Goal: Information Seeking & Learning: Learn about a topic

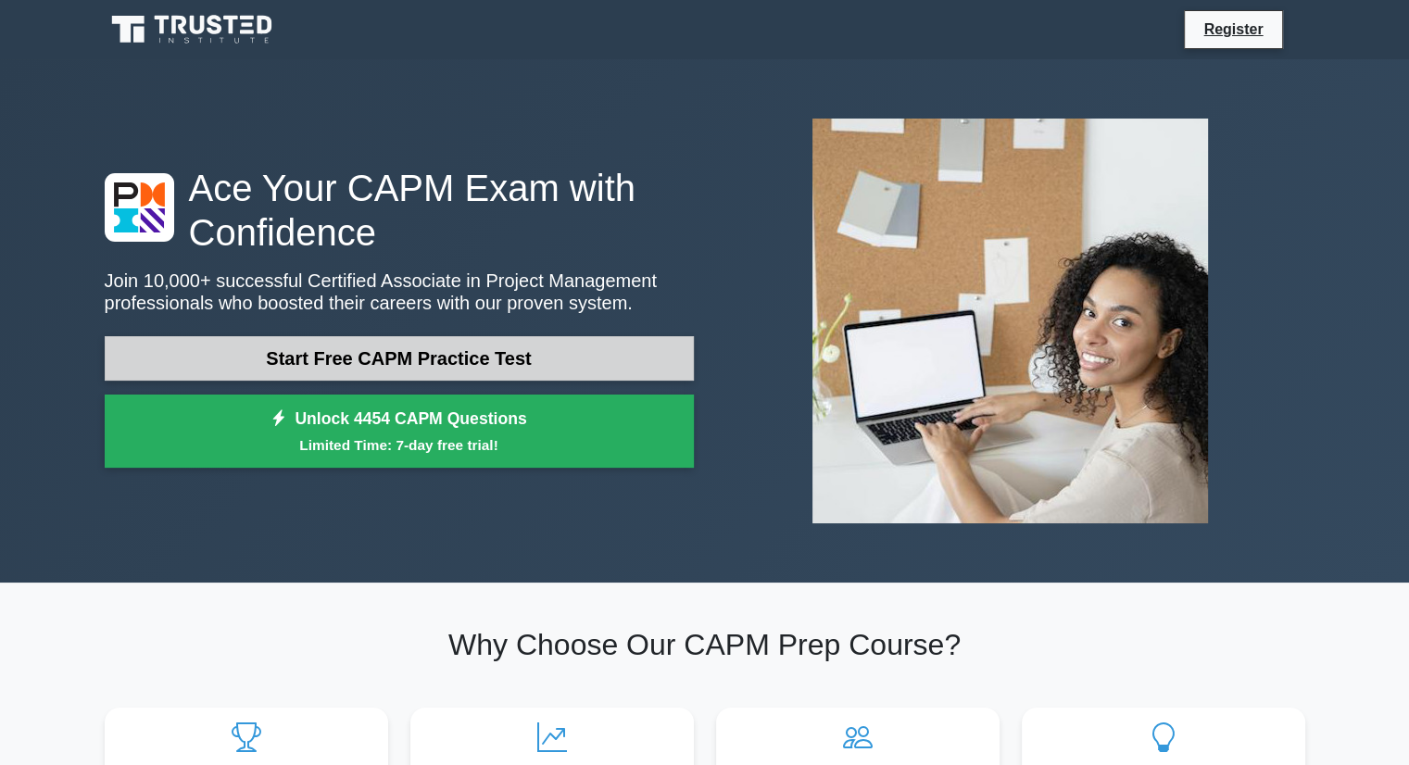
click at [511, 359] on link "Start Free CAPM Practice Test" at bounding box center [399, 358] width 589 height 44
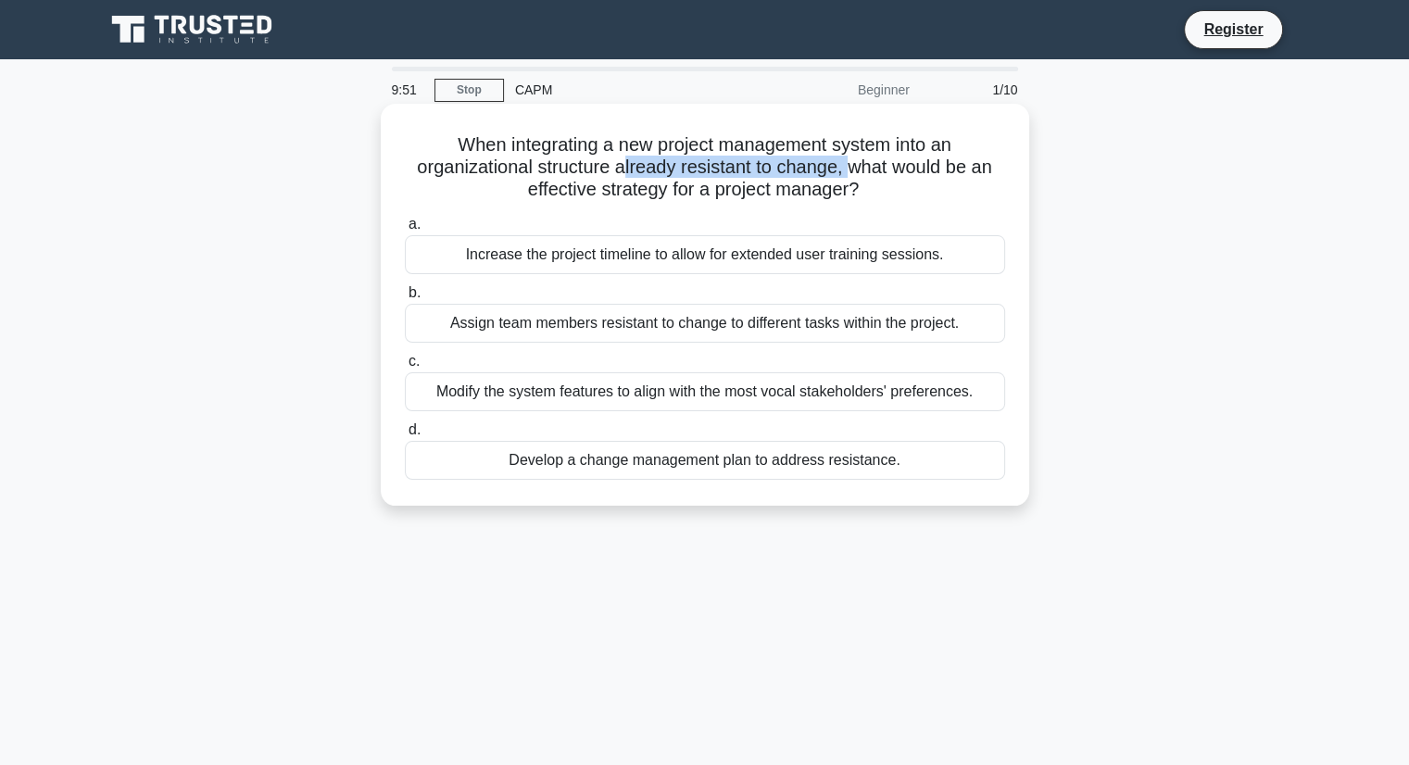
drag, startPoint x: 622, startPoint y: 171, endPoint x: 856, endPoint y: 175, distance: 234.4
click at [856, 175] on h5 "When integrating a new project management system into an organizational structu…" at bounding box center [705, 167] width 604 height 69
click at [913, 175] on h5 "When integrating a new project management system into an organizational structu…" at bounding box center [705, 167] width 604 height 69
drag, startPoint x: 556, startPoint y: 186, endPoint x: 892, endPoint y: 191, distance: 336.3
click at [892, 191] on h5 "When integrating a new project management system into an organizational structu…" at bounding box center [705, 167] width 604 height 69
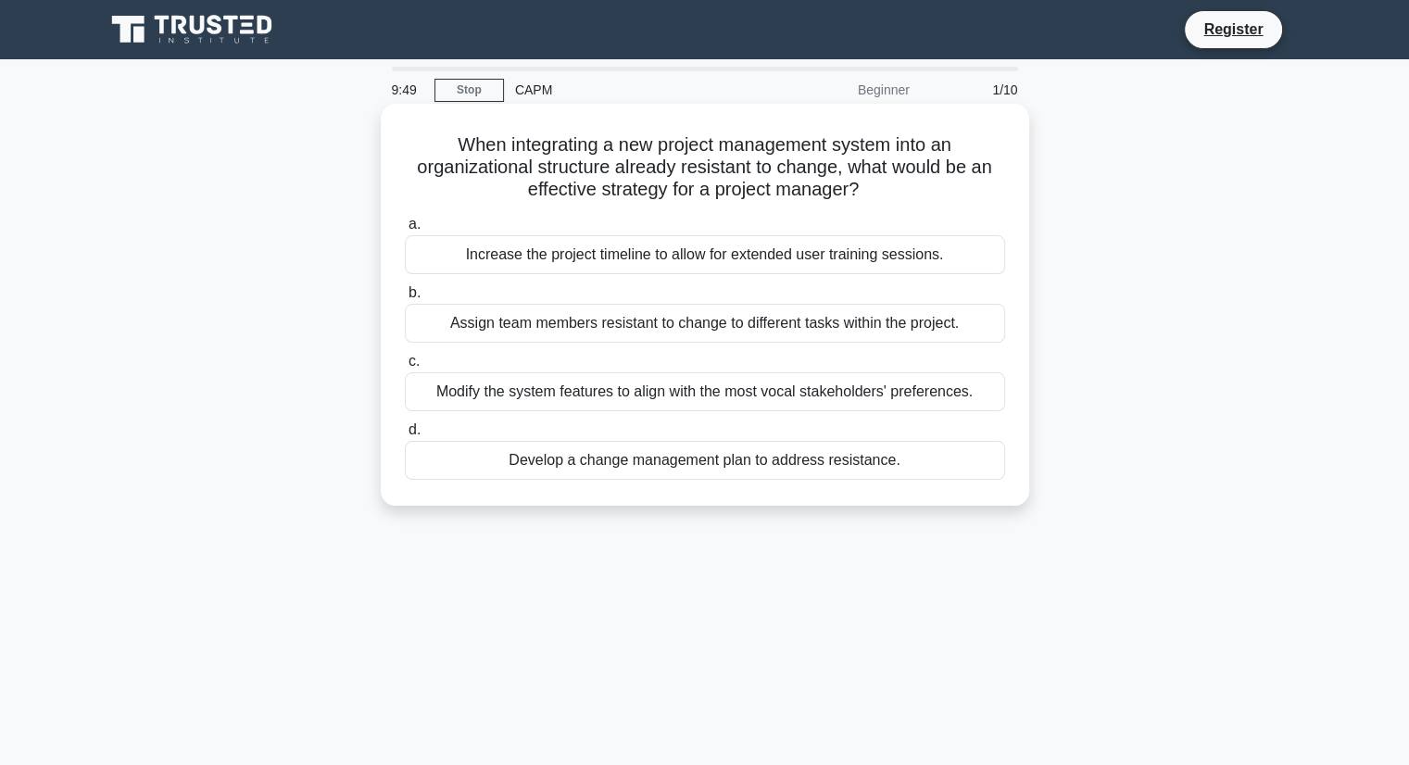
click at [939, 183] on h5 "When integrating a new project management system into an organizational structu…" at bounding box center [705, 167] width 604 height 69
click at [470, 468] on div "Develop a change management plan to address resistance." at bounding box center [705, 460] width 600 height 39
click at [405, 436] on input "d. Develop a change management plan to address resistance." at bounding box center [405, 430] width 0 height 12
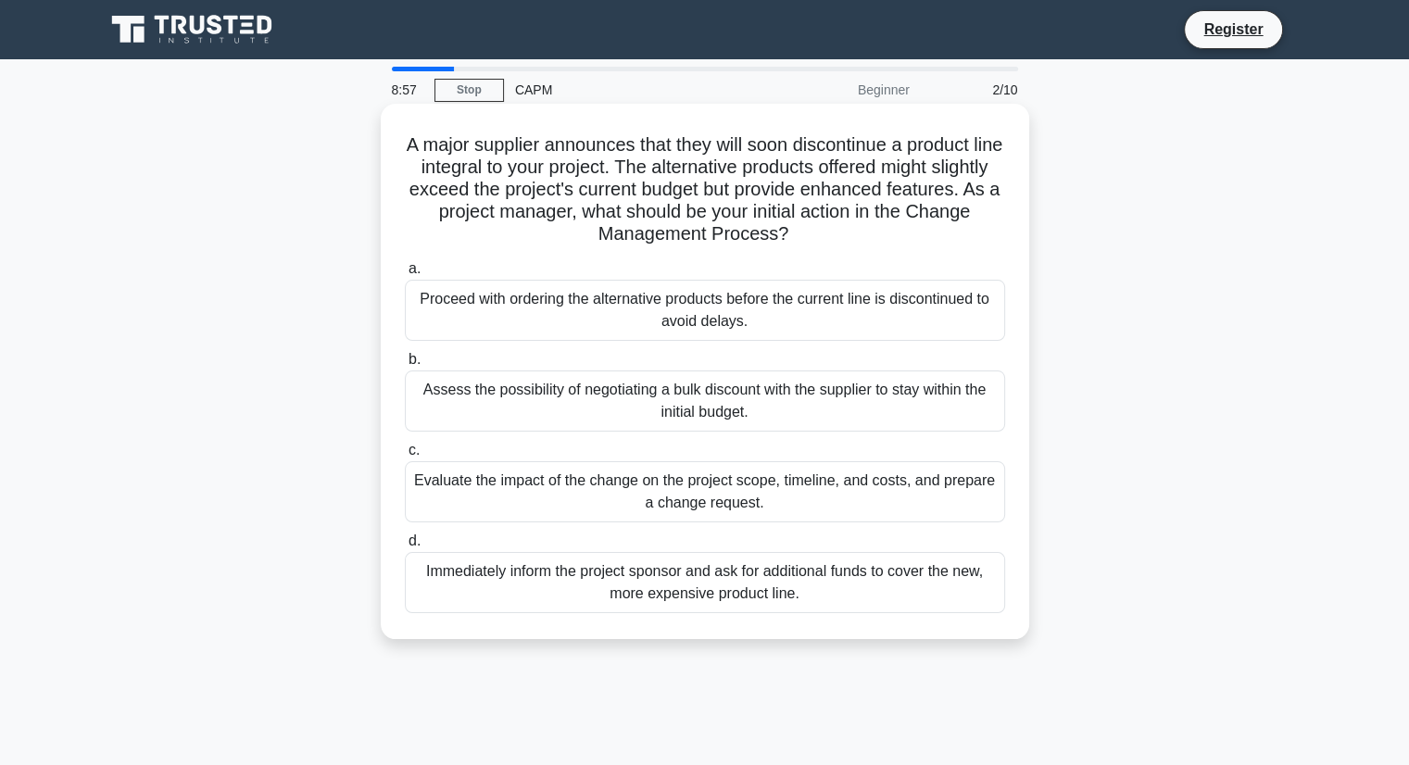
click at [694, 501] on div "Evaluate the impact of the change on the project scope, timeline, and costs, an…" at bounding box center [705, 491] width 600 height 61
click at [405, 457] on input "c. Evaluate the impact of the change on the project scope, timeline, and costs,…" at bounding box center [405, 451] width 0 height 12
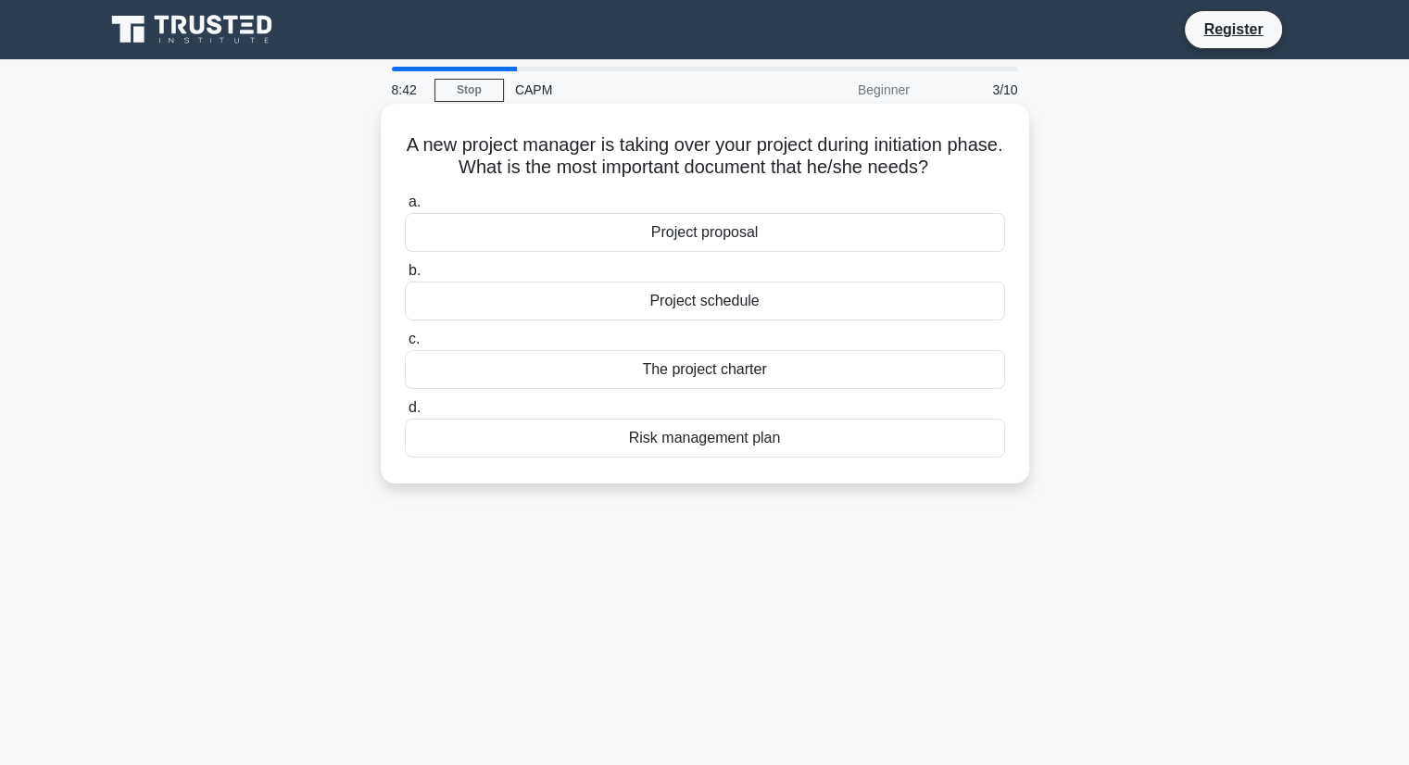
click at [785, 378] on div "The project charter" at bounding box center [705, 369] width 600 height 39
click at [405, 346] on input "c. The project charter" at bounding box center [405, 340] width 0 height 12
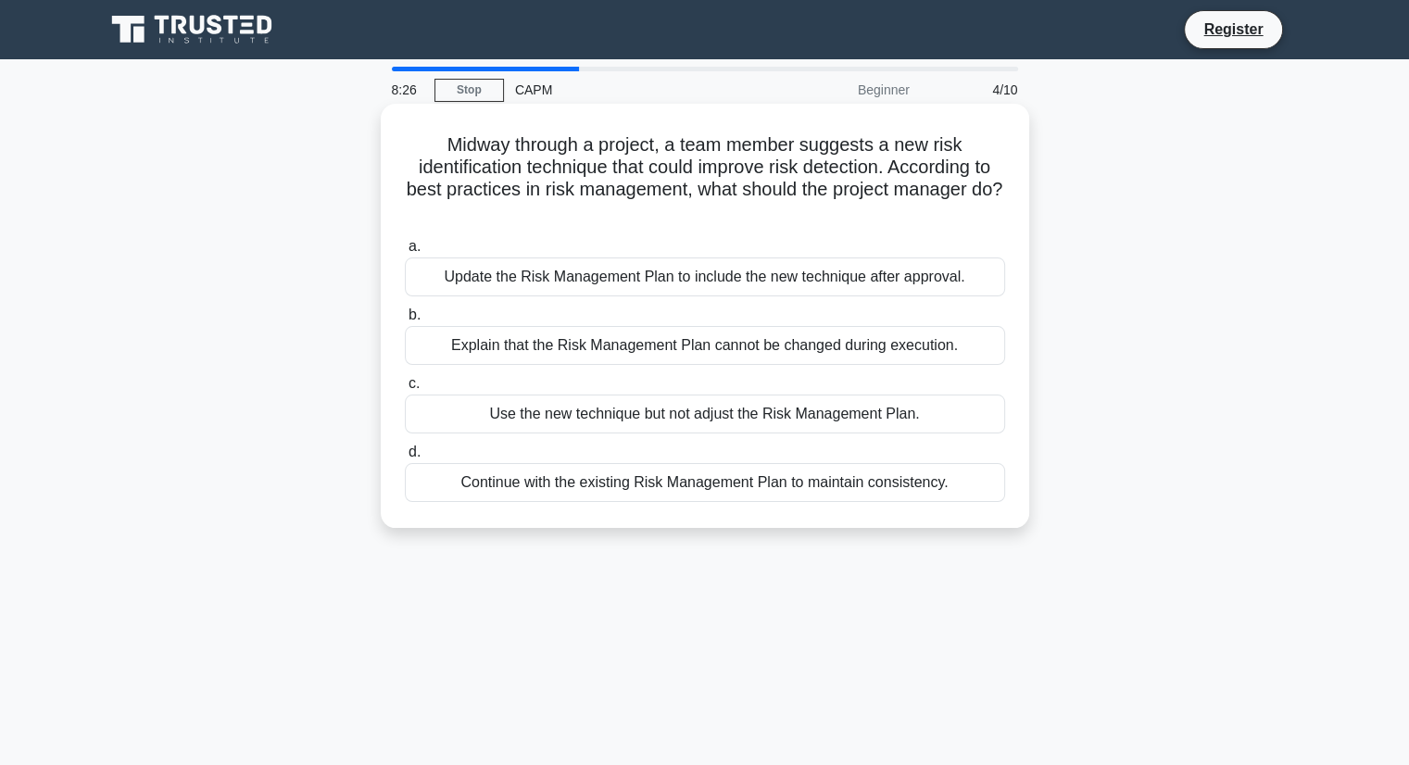
click at [800, 277] on div "Update the Risk Management Plan to include the new technique after approval." at bounding box center [705, 277] width 600 height 39
click at [405, 253] on input "a. Update the Risk Management Plan to include the new technique after approval." at bounding box center [405, 247] width 0 height 12
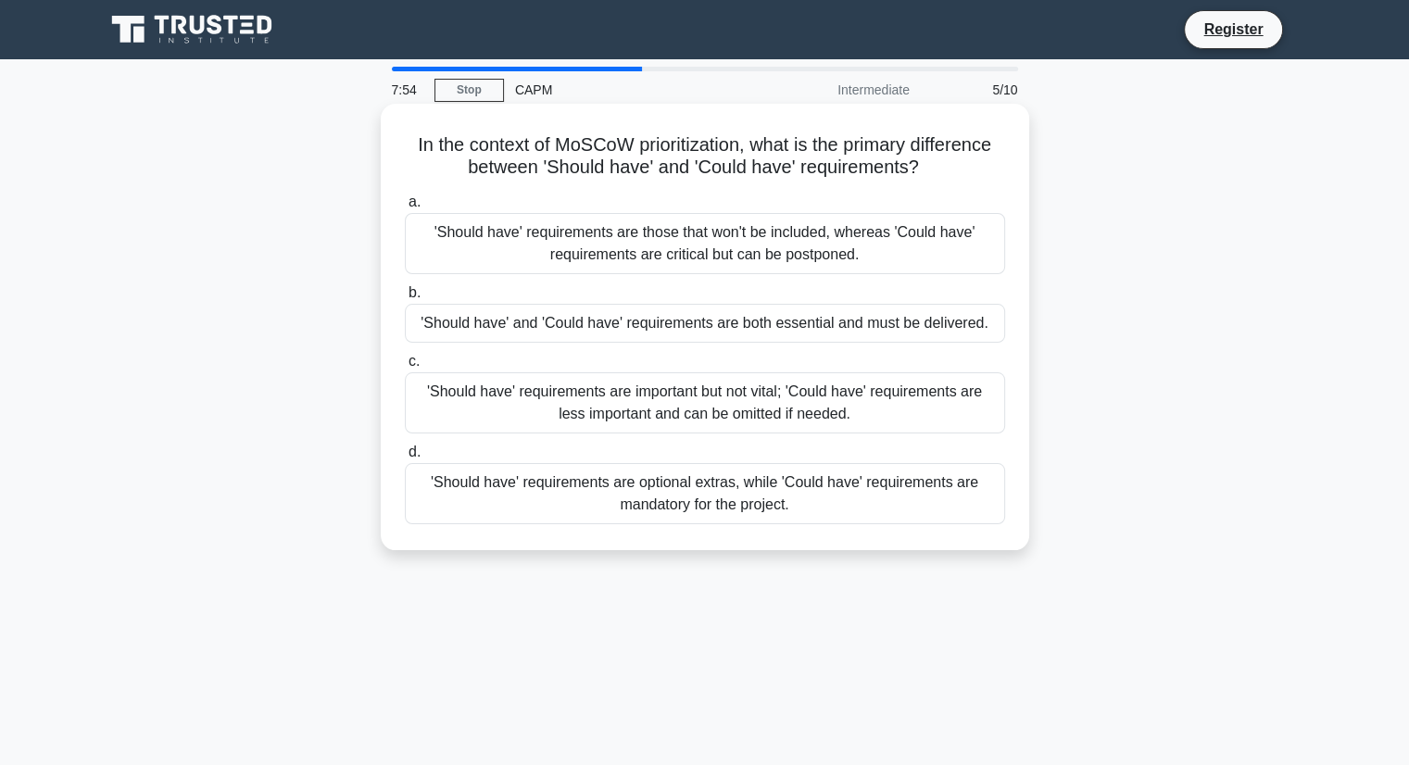
click at [862, 401] on div "'Should have' requirements are important but not vital; 'Could have' requiremen…" at bounding box center [705, 402] width 600 height 61
click at [405, 368] on input "c. 'Should have' requirements are important but not vital; 'Could have' require…" at bounding box center [405, 362] width 0 height 12
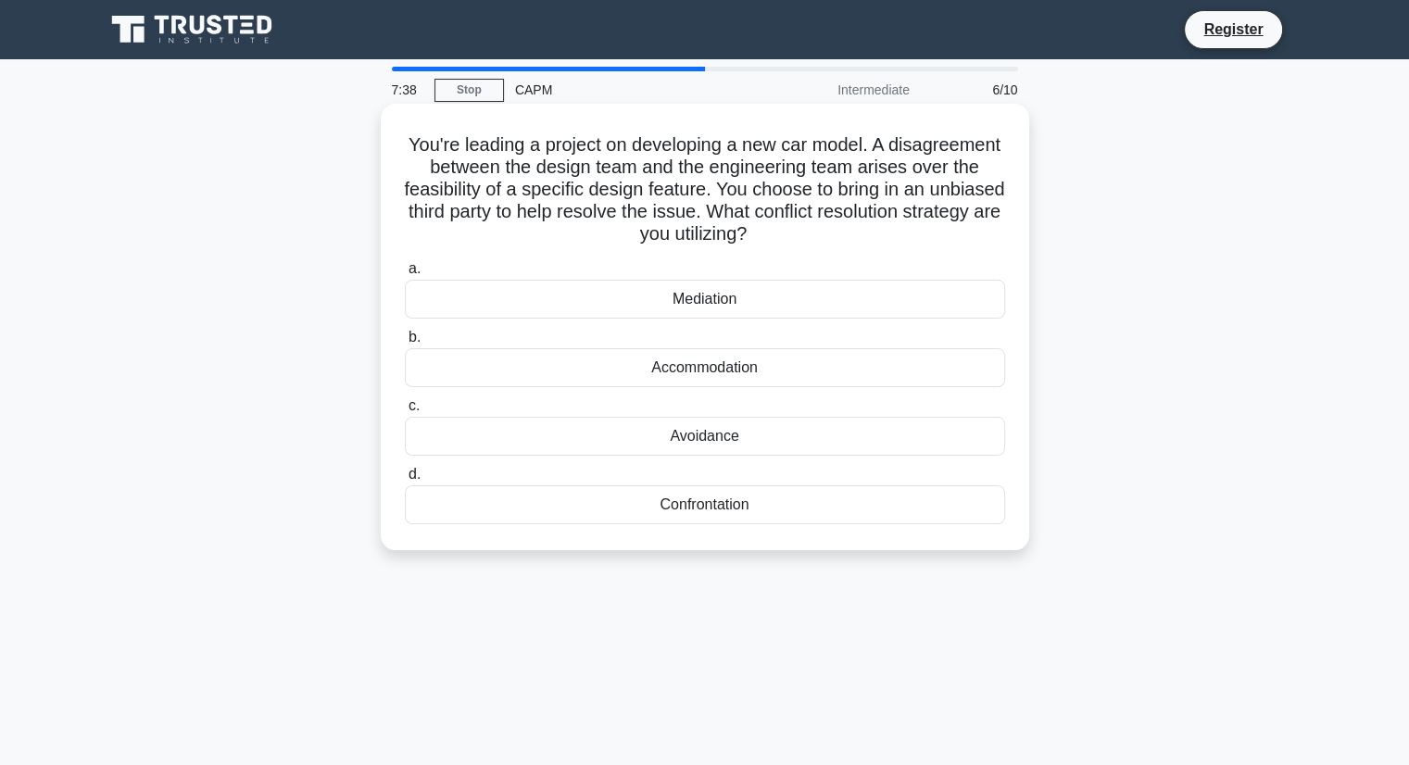
click at [867, 299] on div "Mediation" at bounding box center [705, 299] width 600 height 39
click at [405, 275] on input "a. Mediation" at bounding box center [405, 269] width 0 height 12
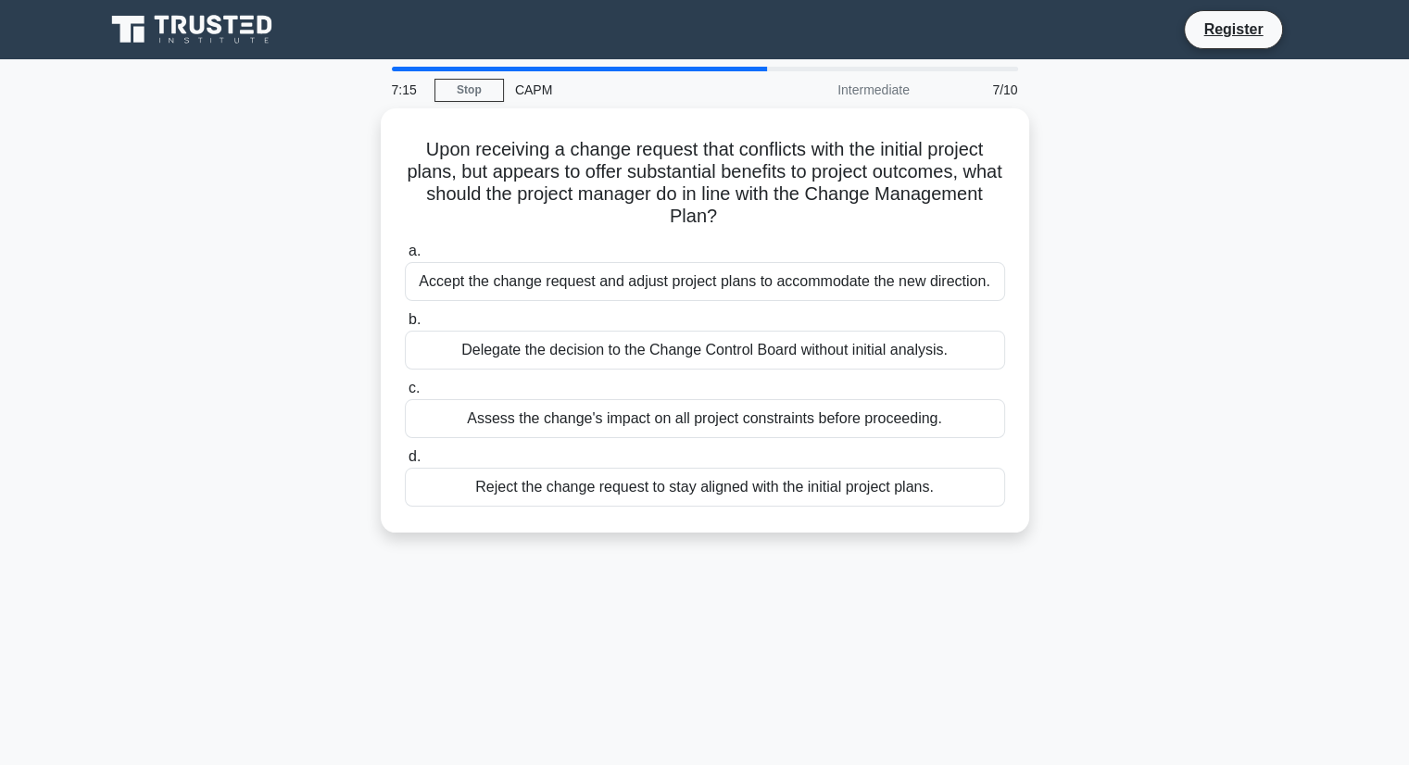
click at [1234, 249] on div "Upon receiving a change request that conflicts with the initial project plans, …" at bounding box center [705, 331] width 1223 height 447
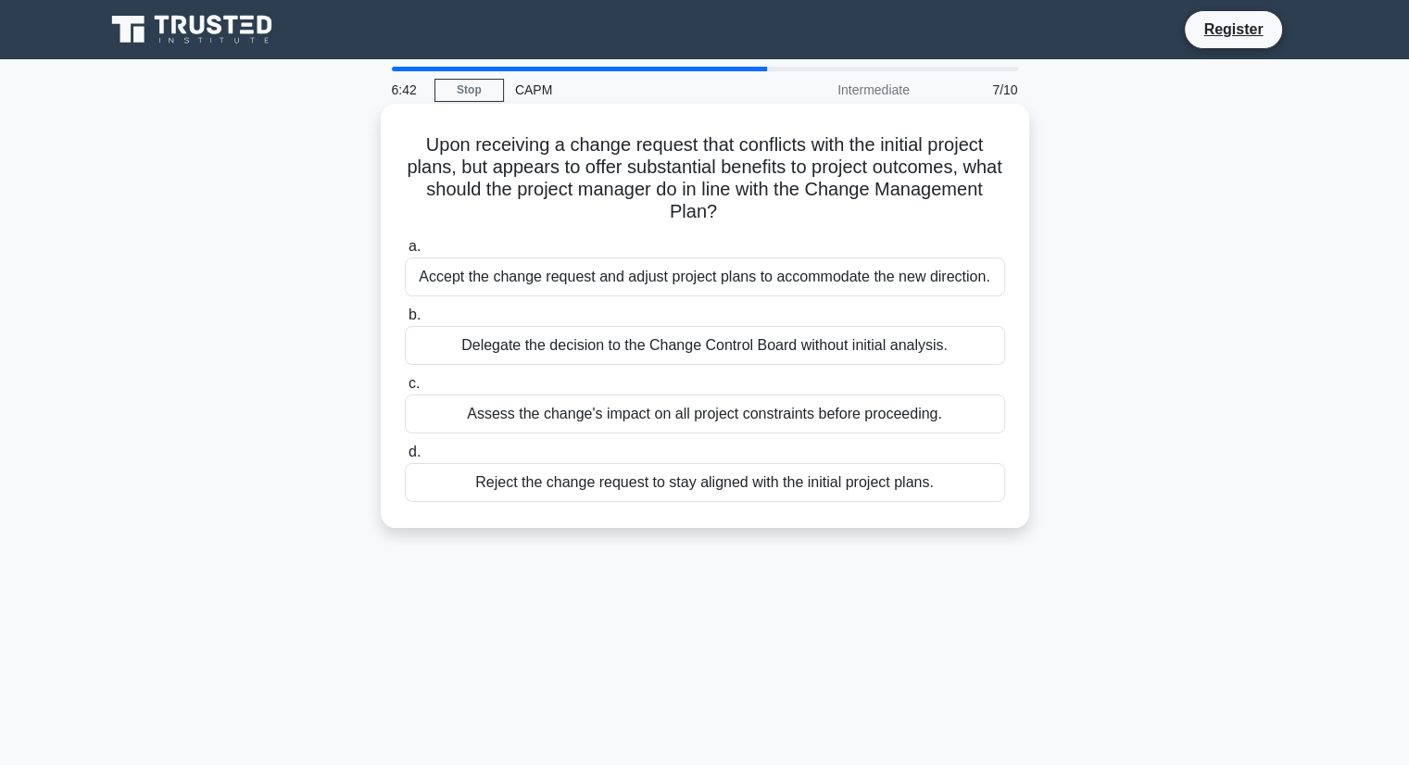
click at [519, 282] on div "Accept the change request and adjust project plans to accommodate the new direc…" at bounding box center [705, 277] width 600 height 39
click at [405, 253] on input "a. Accept the change request and adjust project plans to accommodate the new di…" at bounding box center [405, 247] width 0 height 12
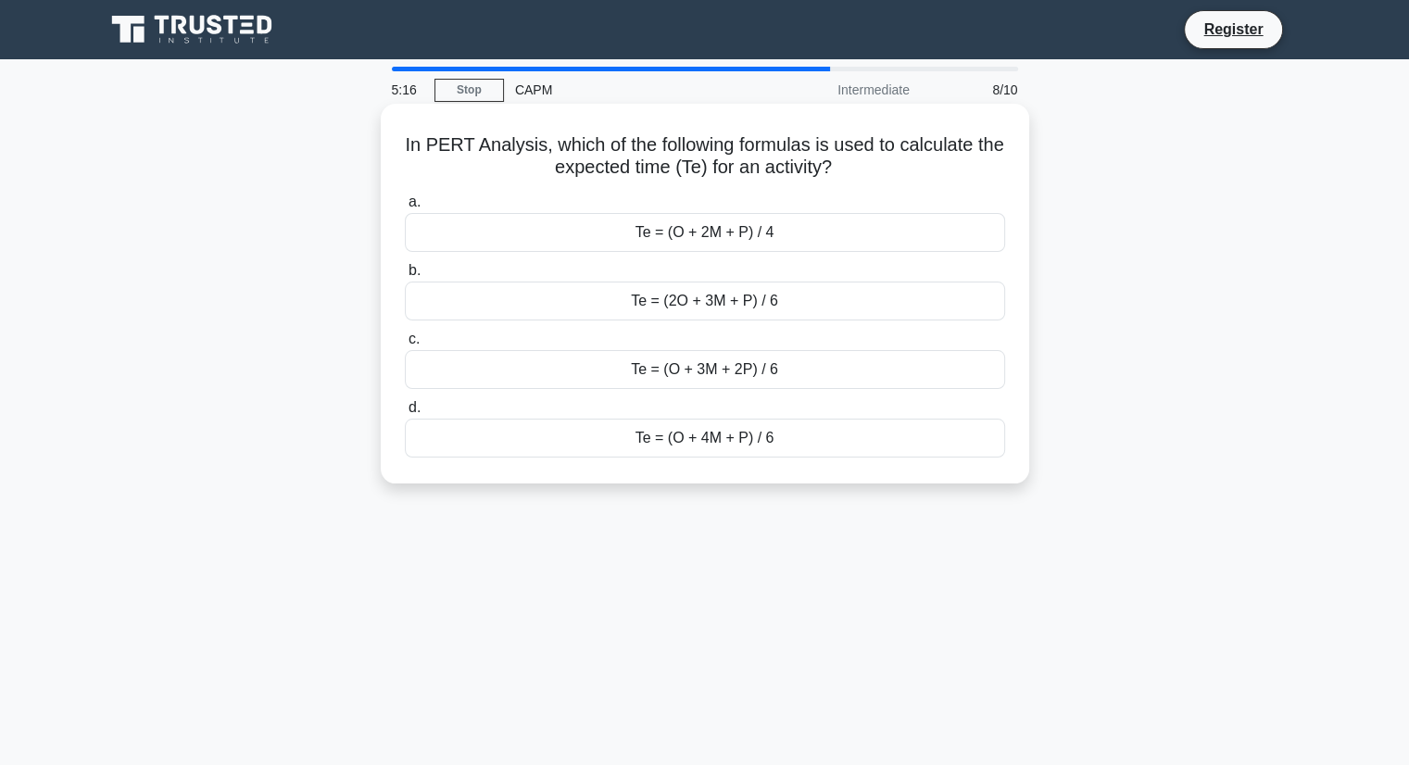
click at [752, 452] on div "Te = (O + 4M + P) / 6" at bounding box center [705, 438] width 600 height 39
click at [405, 414] on input "d. Te = (O + 4M + P) / 6" at bounding box center [405, 408] width 0 height 12
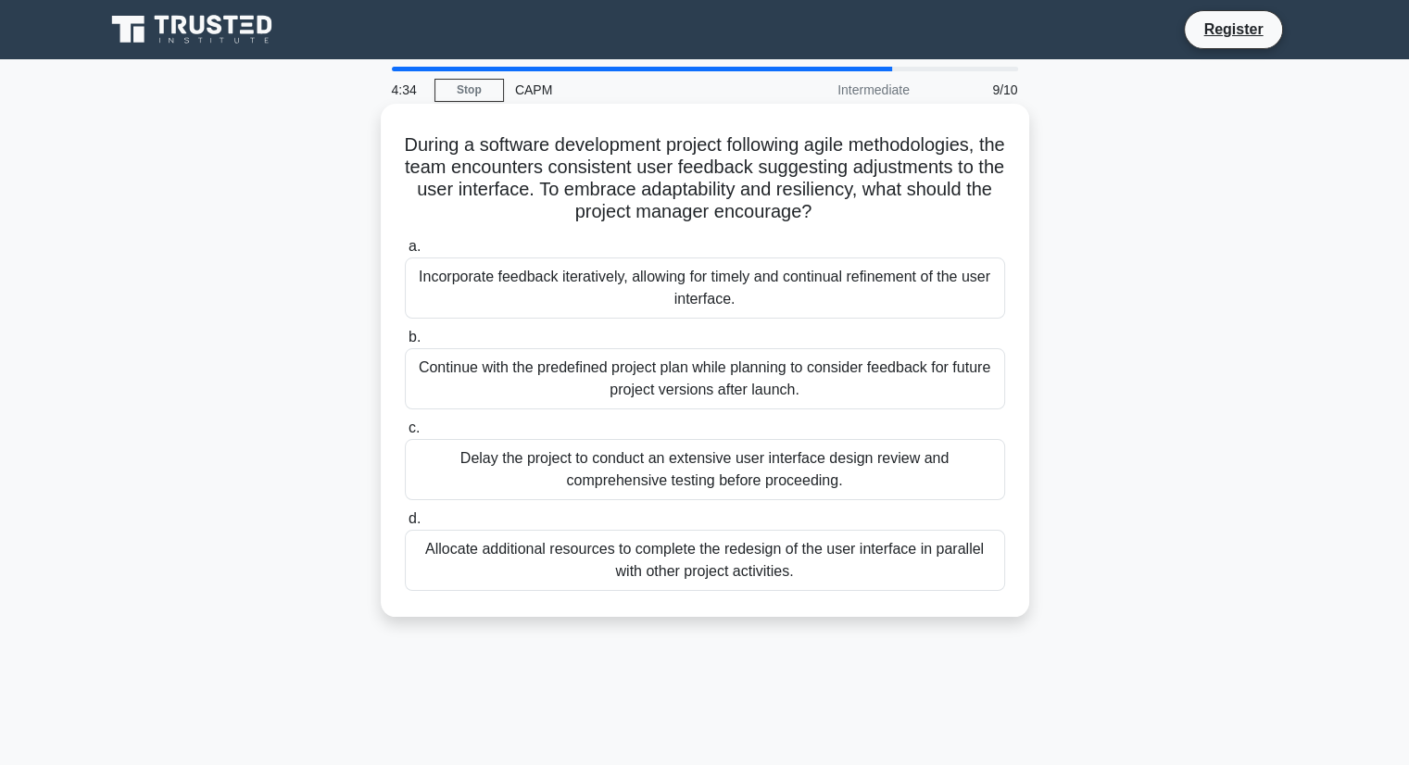
click at [543, 282] on div "Incorporate feedback iteratively, allowing for timely and continual refinement …" at bounding box center [705, 288] width 600 height 61
click at [405, 253] on input "a. Incorporate feedback iteratively, allowing for timely and continual refineme…" at bounding box center [405, 247] width 0 height 12
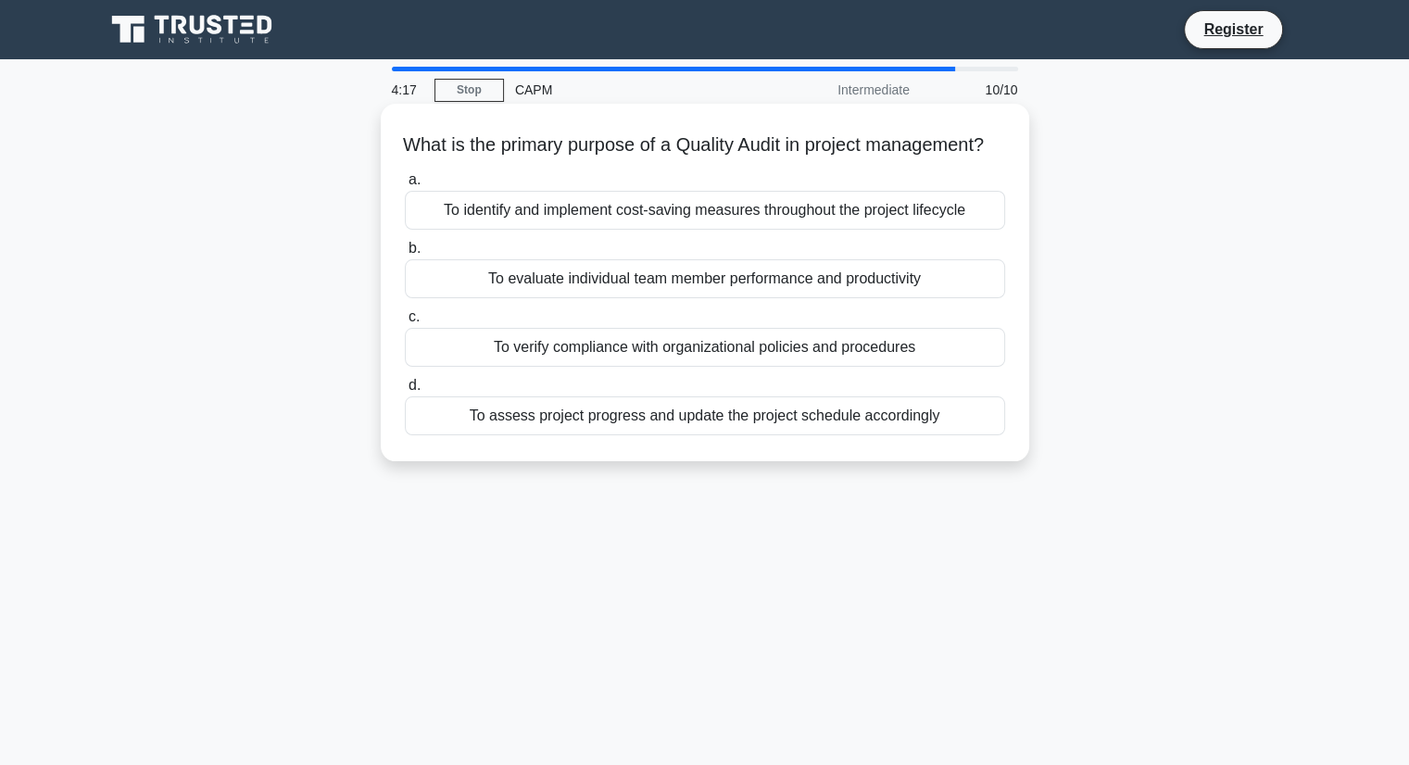
click at [677, 367] on div "To verify compliance with organizational policies and procedures" at bounding box center [705, 347] width 600 height 39
click at [405, 323] on input "c. To verify compliance with organizational policies and procedures" at bounding box center [405, 317] width 0 height 12
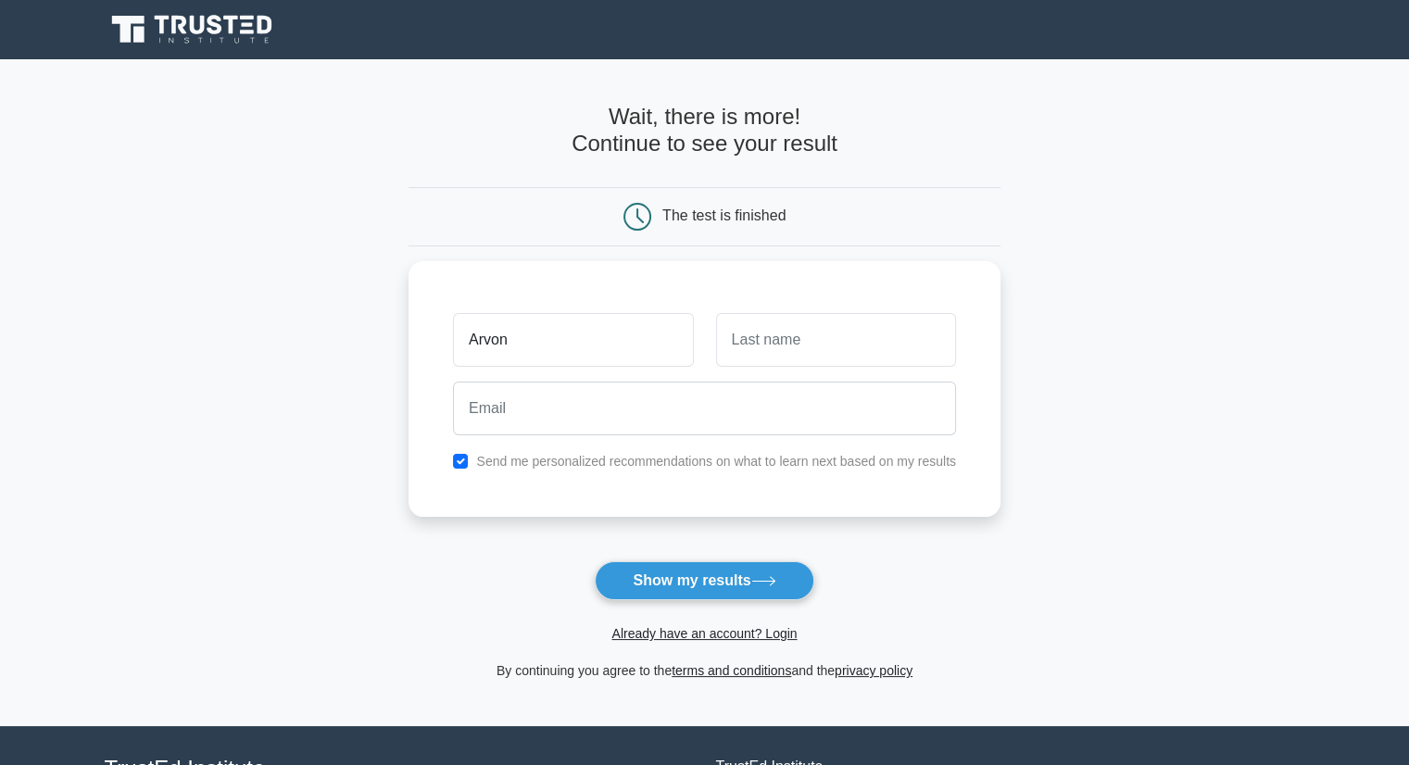
type input "Arvon"
type input "Gulapa"
click at [459, 449] on input "checkbox" at bounding box center [460, 456] width 15 height 15
checkbox input "false"
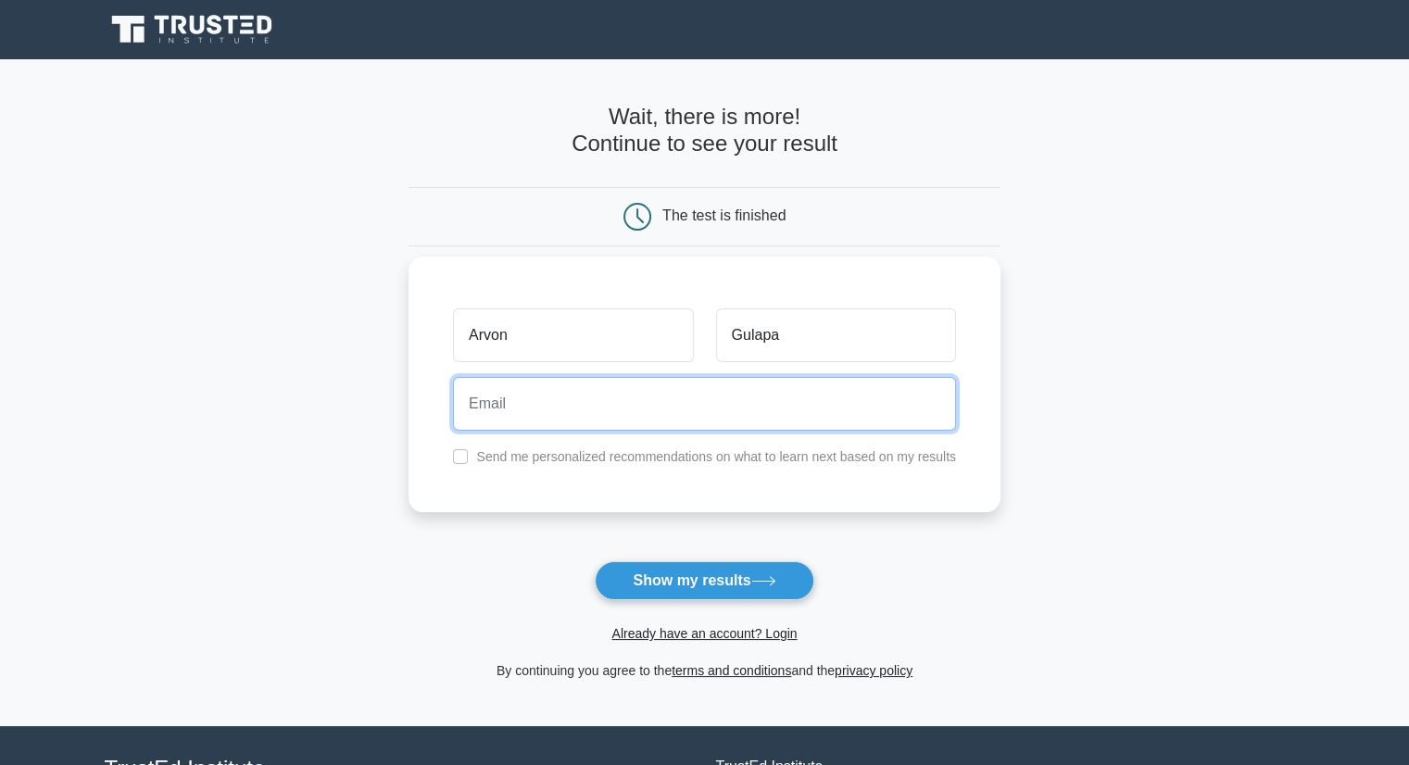
click at [577, 429] on input "email" at bounding box center [704, 404] width 503 height 54
type input "[EMAIL_ADDRESS][DOMAIN_NAME]"
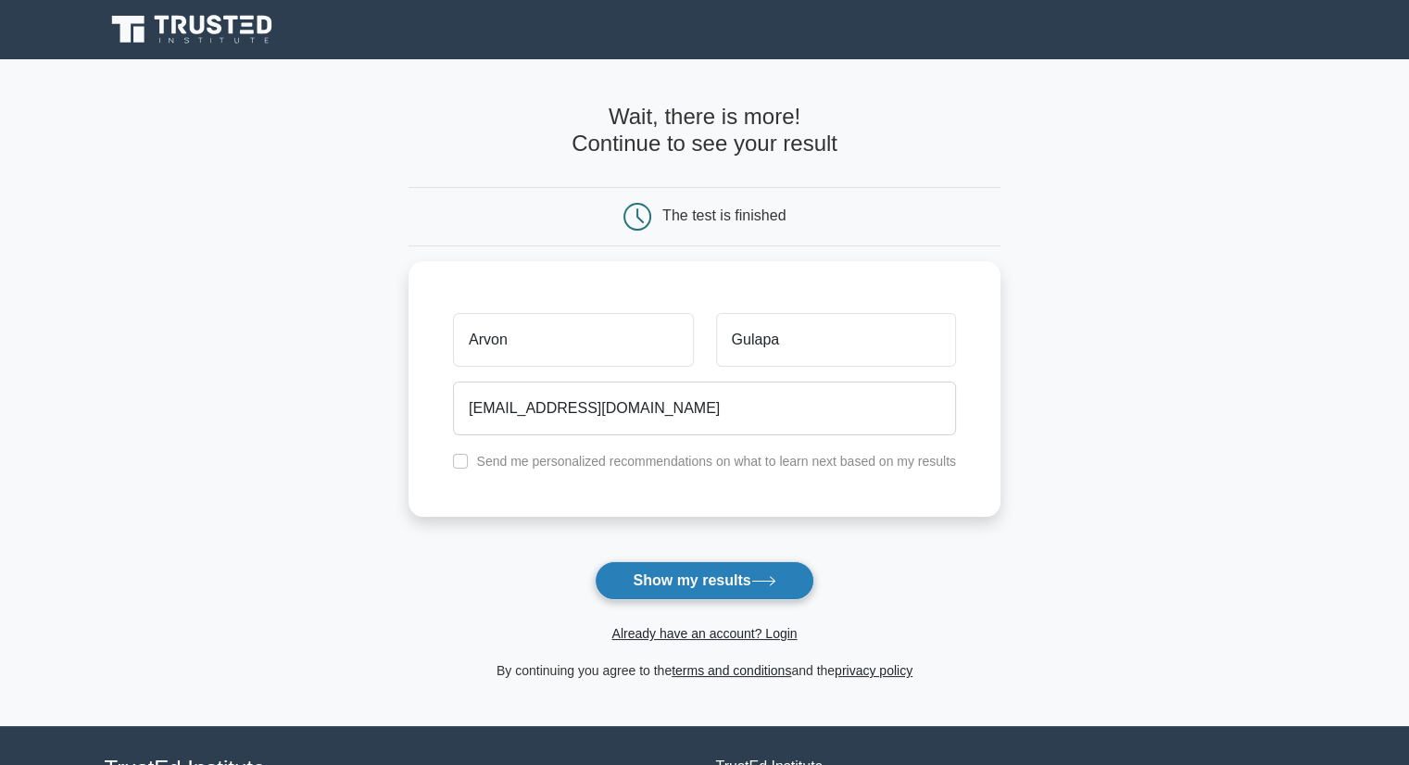
click at [739, 588] on button "Show my results" at bounding box center [704, 580] width 219 height 39
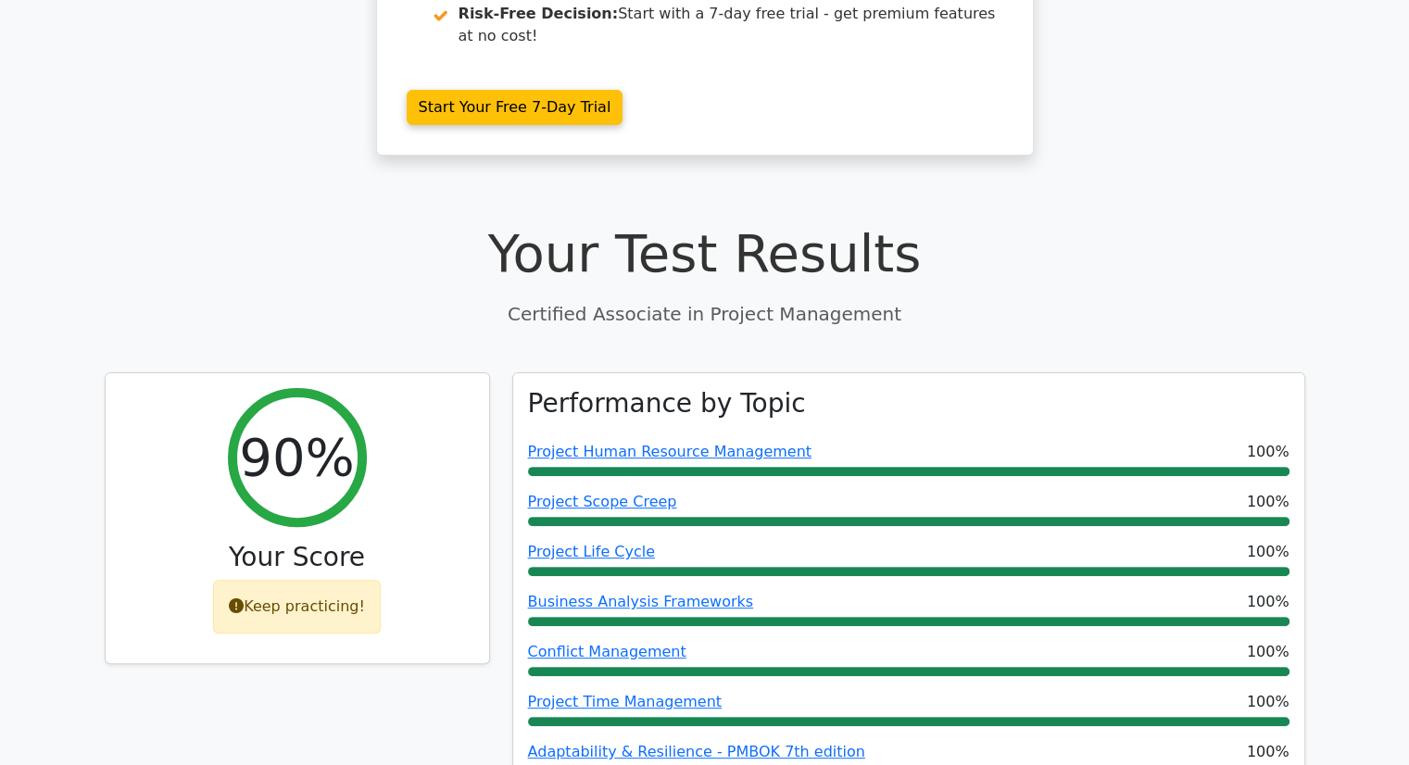
scroll to position [741, 0]
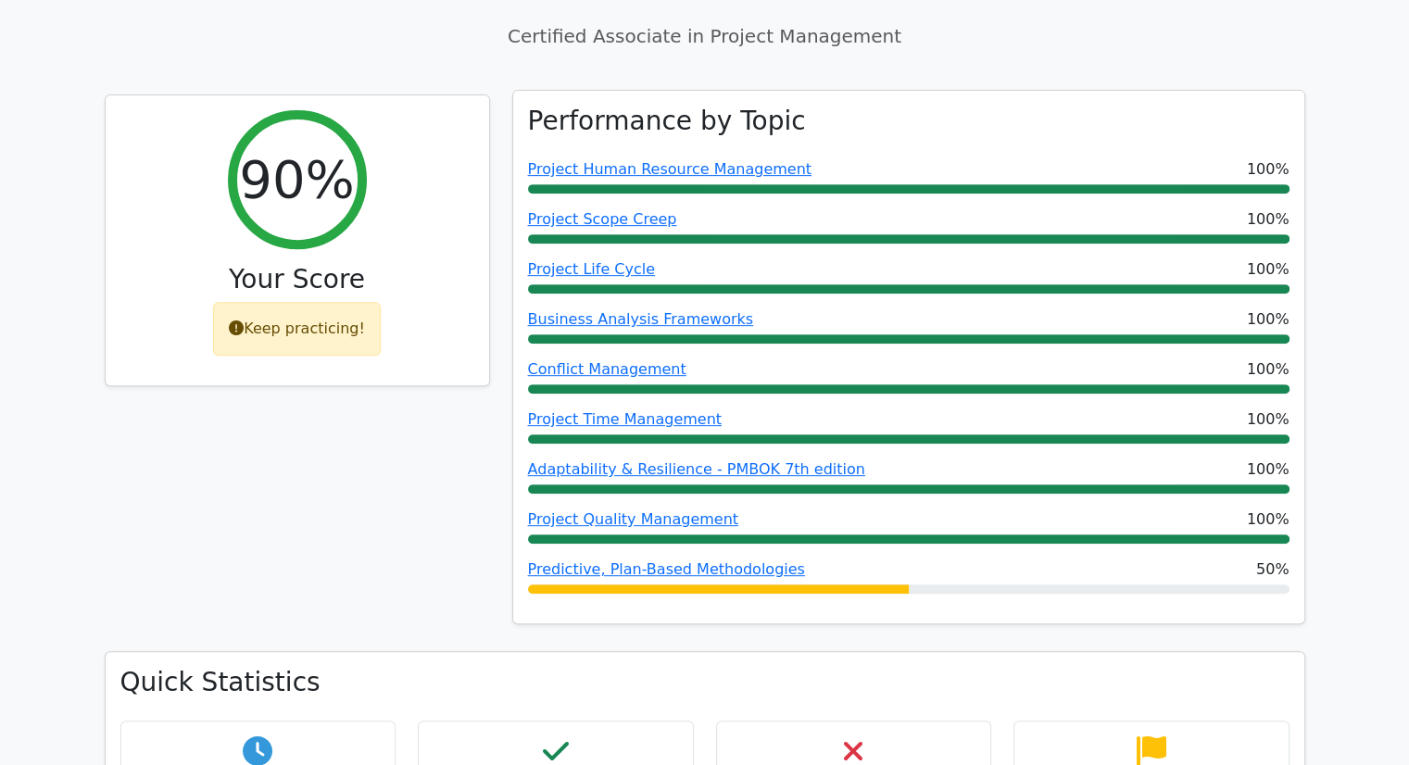
click at [857, 559] on div "Predictive, Plan-Based Methodologies 50%" at bounding box center [909, 570] width 762 height 22
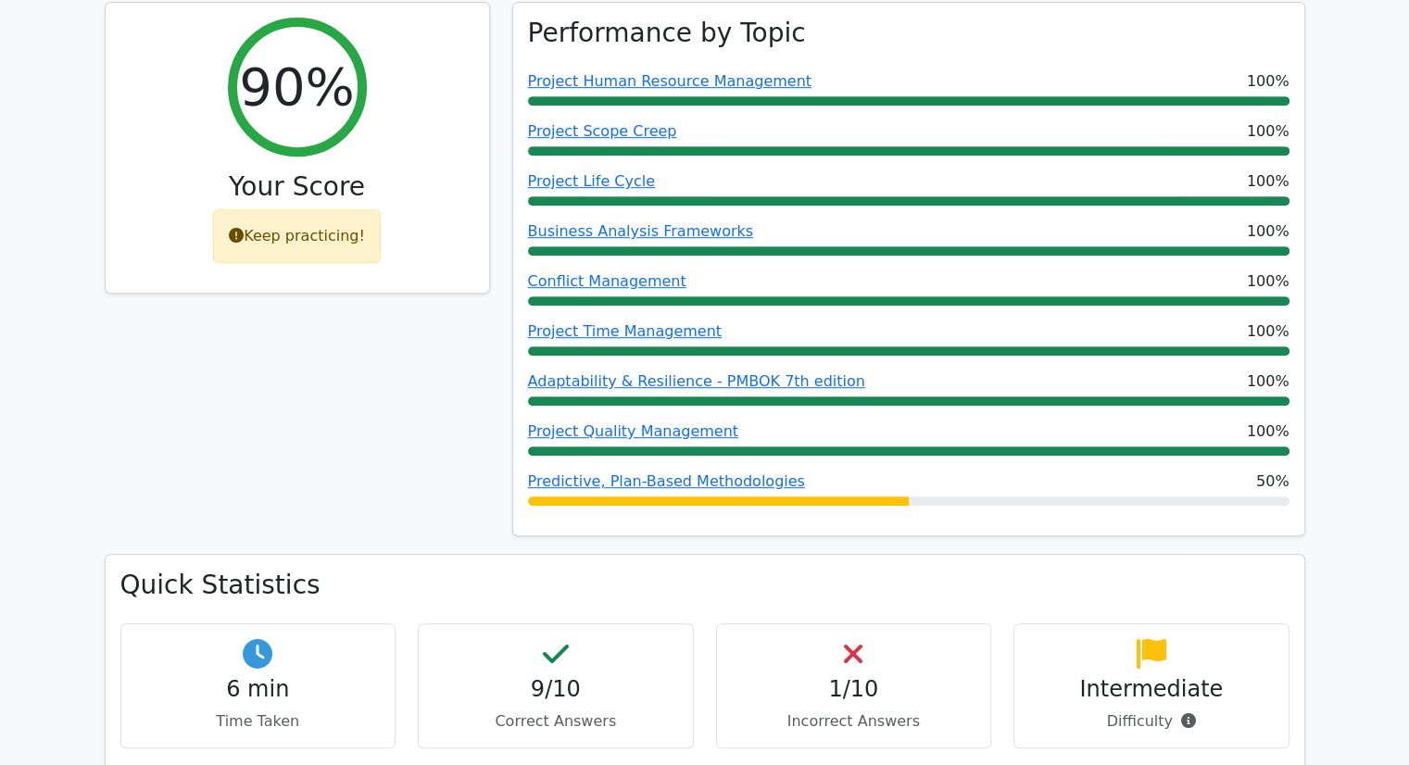
scroll to position [926, 0]
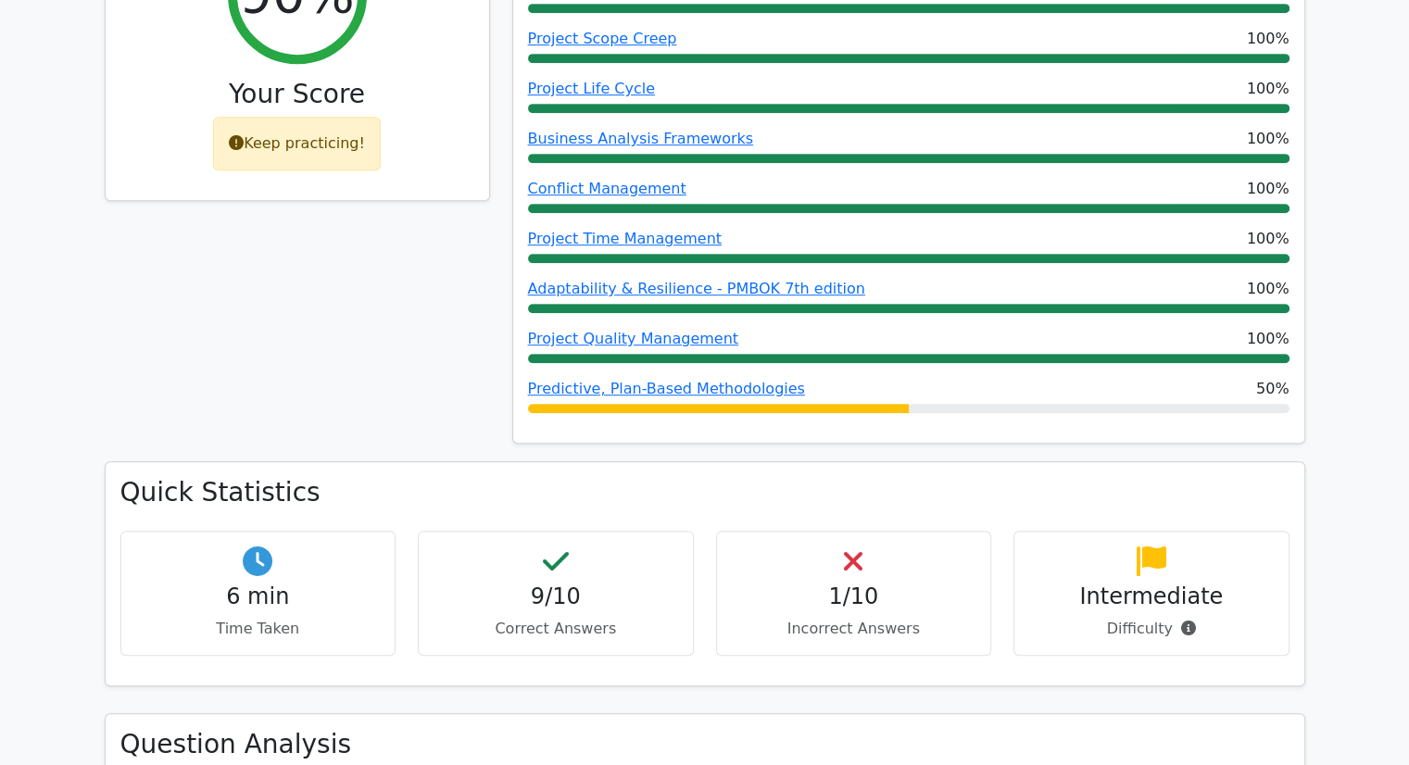
click at [869, 584] on h4 "1/10" at bounding box center [854, 597] width 245 height 27
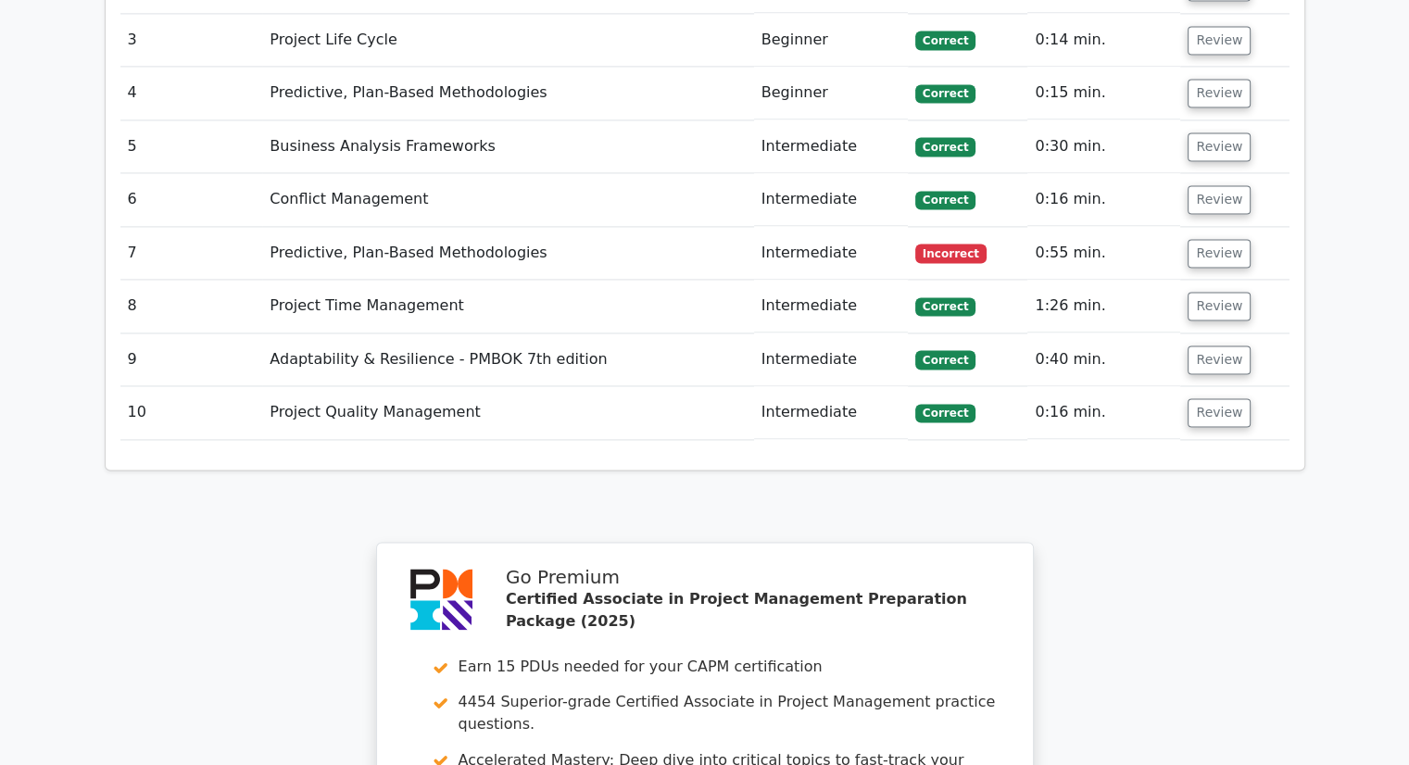
scroll to position [2501, 0]
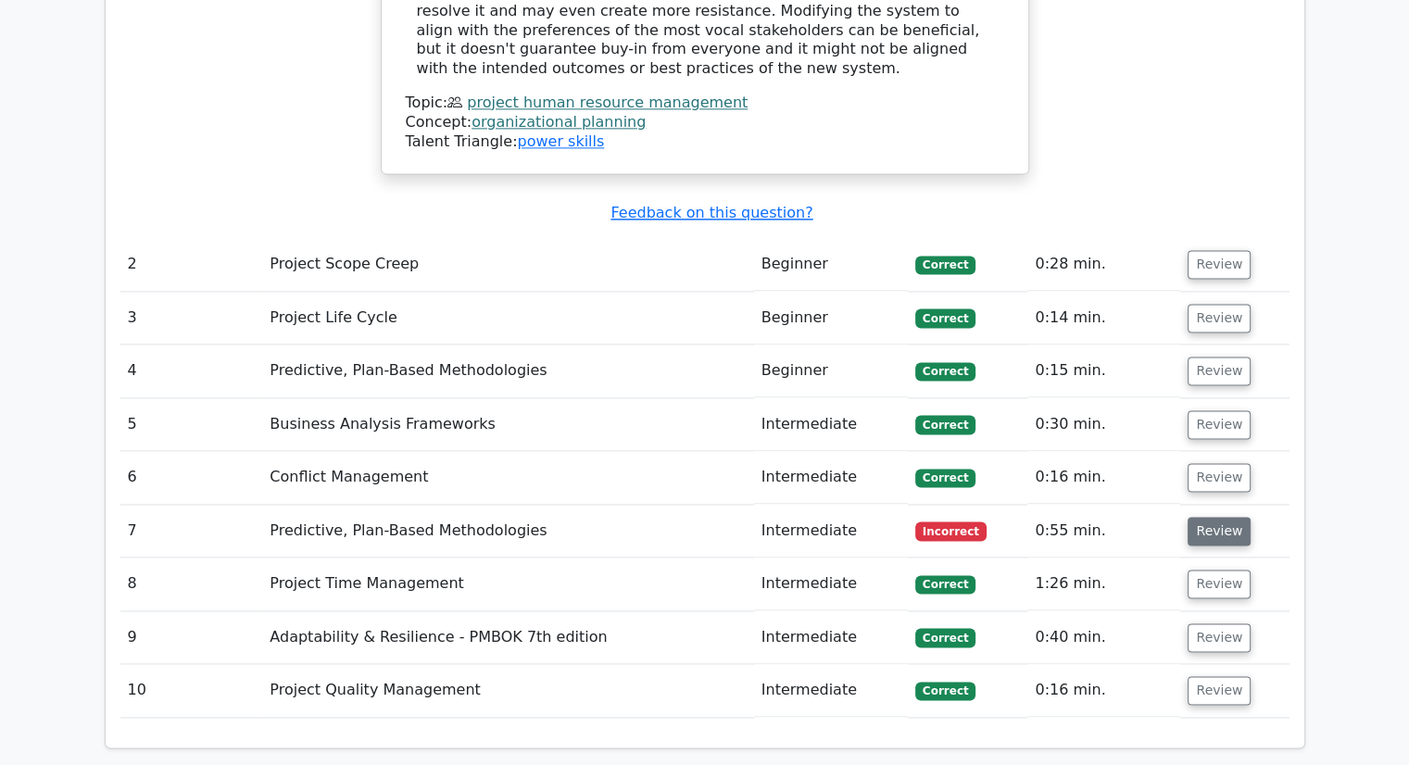
click at [1215, 517] on button "Review" at bounding box center [1219, 531] width 63 height 29
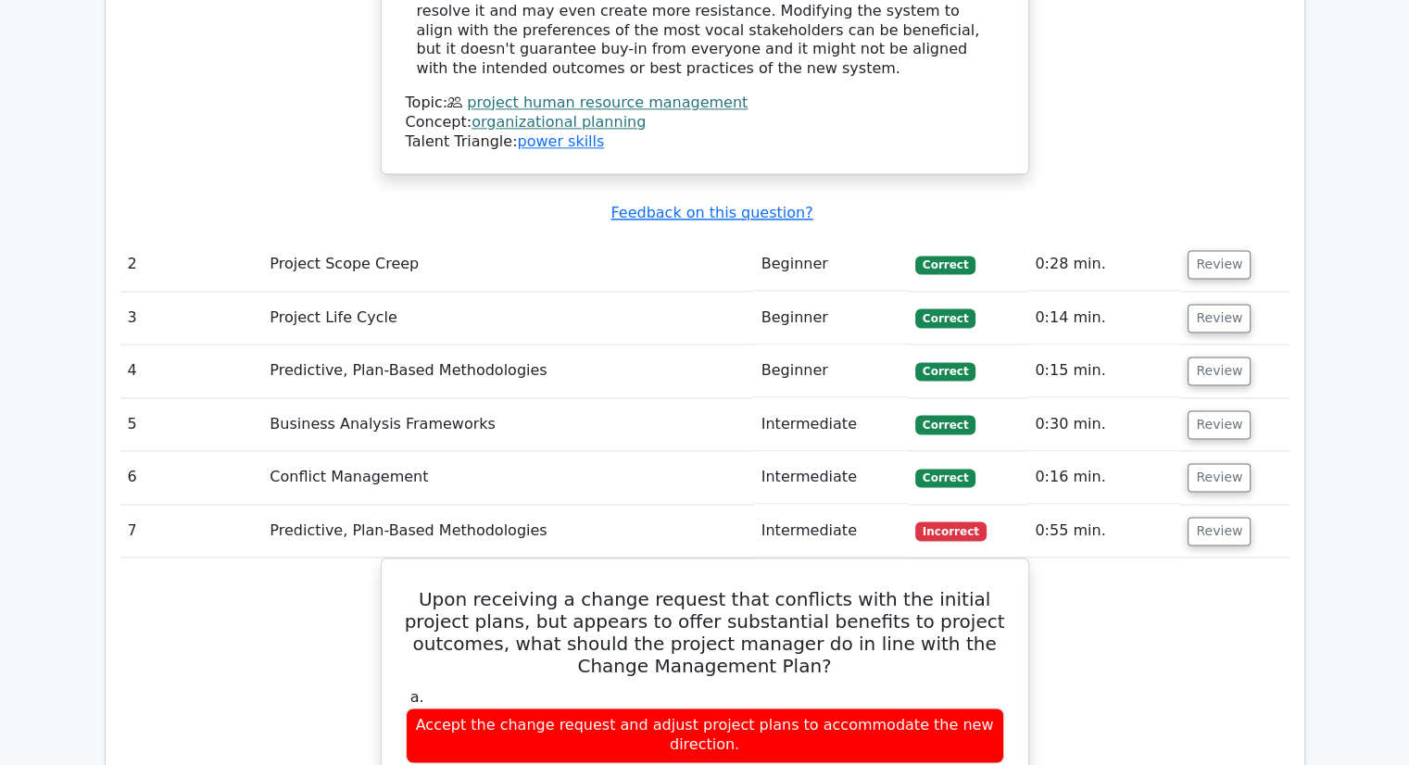
scroll to position [2594, 0]
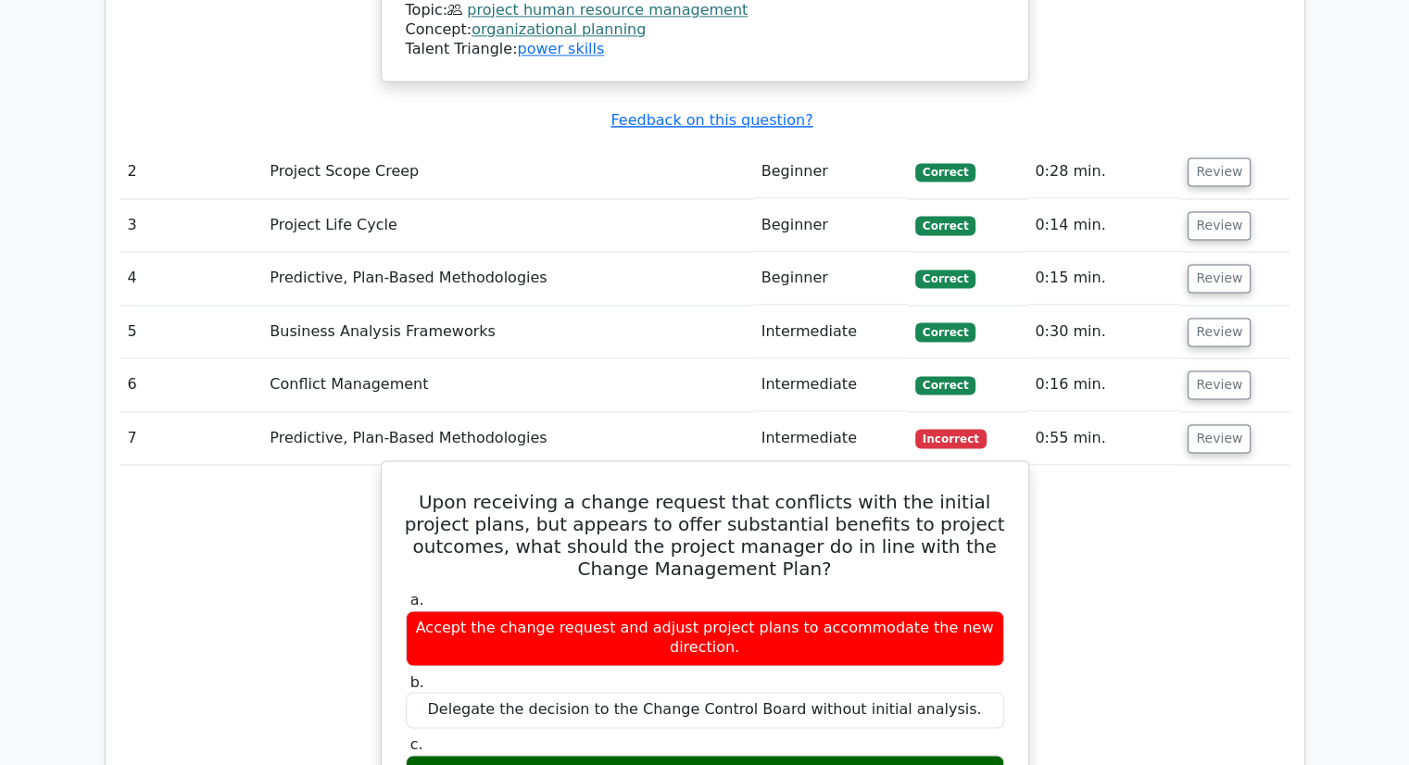
drag, startPoint x: 495, startPoint y: 606, endPoint x: 975, endPoint y: 597, distance: 480.0
click at [967, 755] on div "Assess the change's impact on all project constraints before proceeding." at bounding box center [705, 773] width 598 height 36
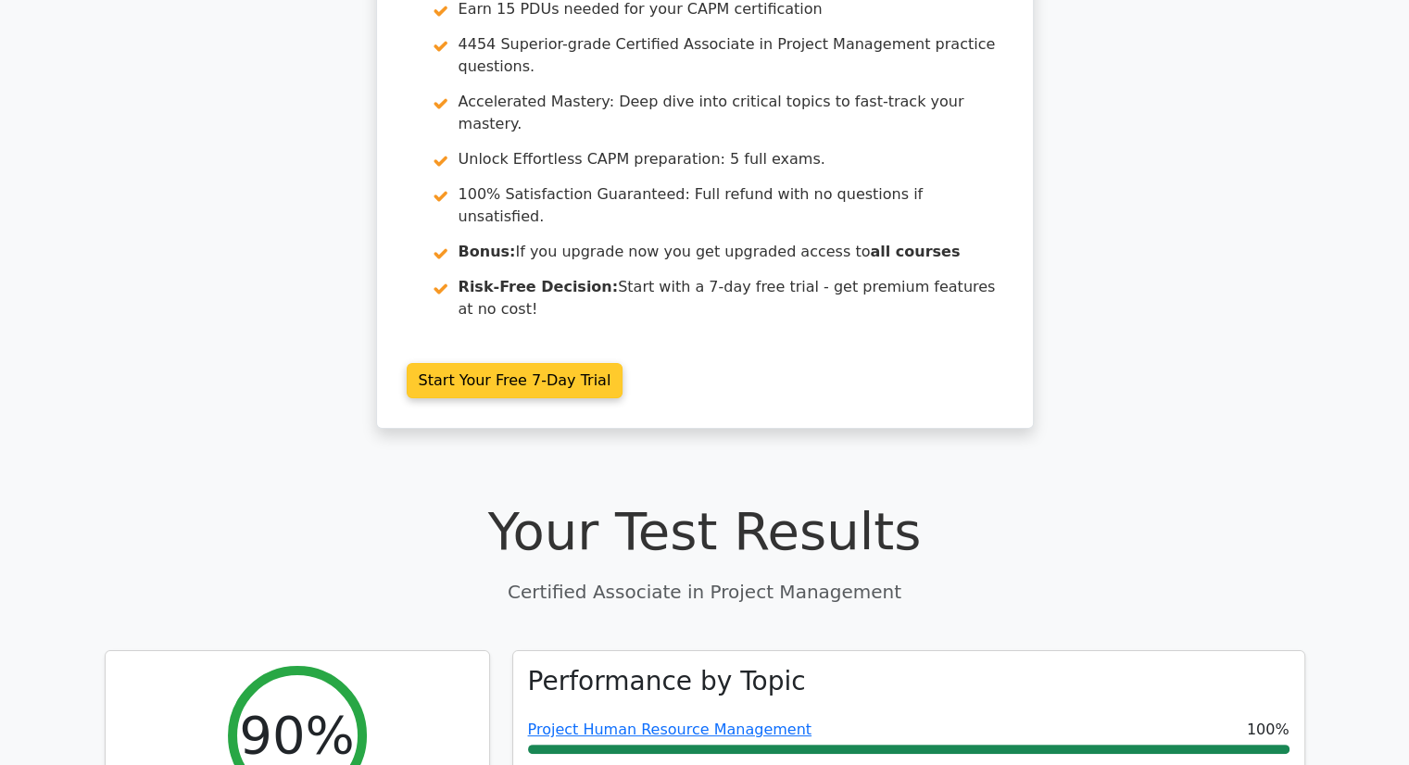
scroll to position [0, 0]
